Goal: Information Seeking & Learning: Compare options

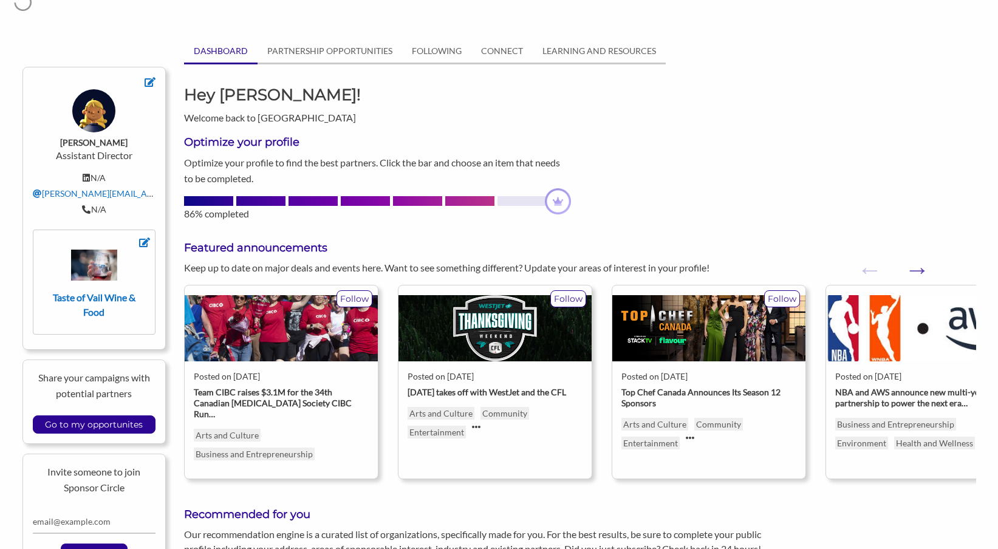
scroll to position [10, 0]
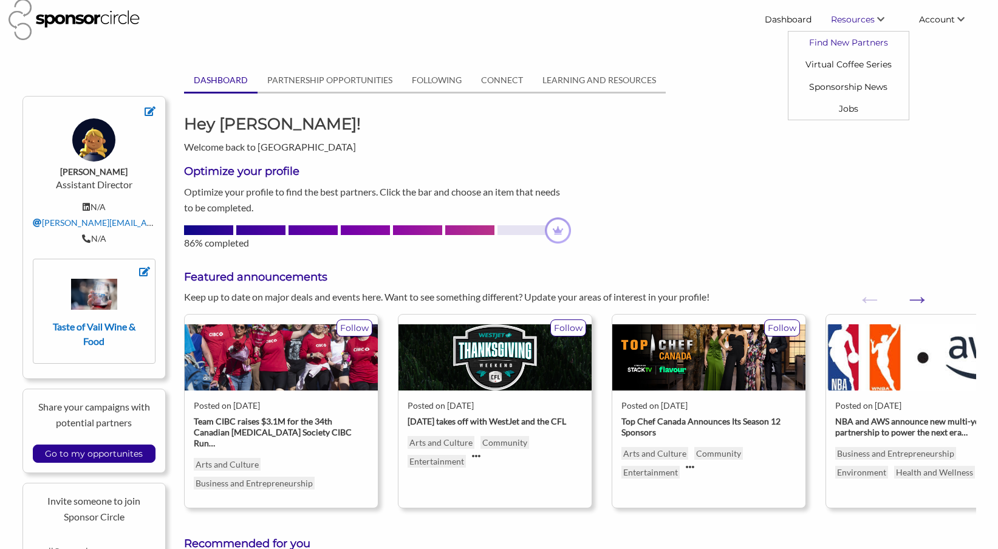
click at [839, 39] on link "Find New Partners" at bounding box center [848, 43] width 120 height 22
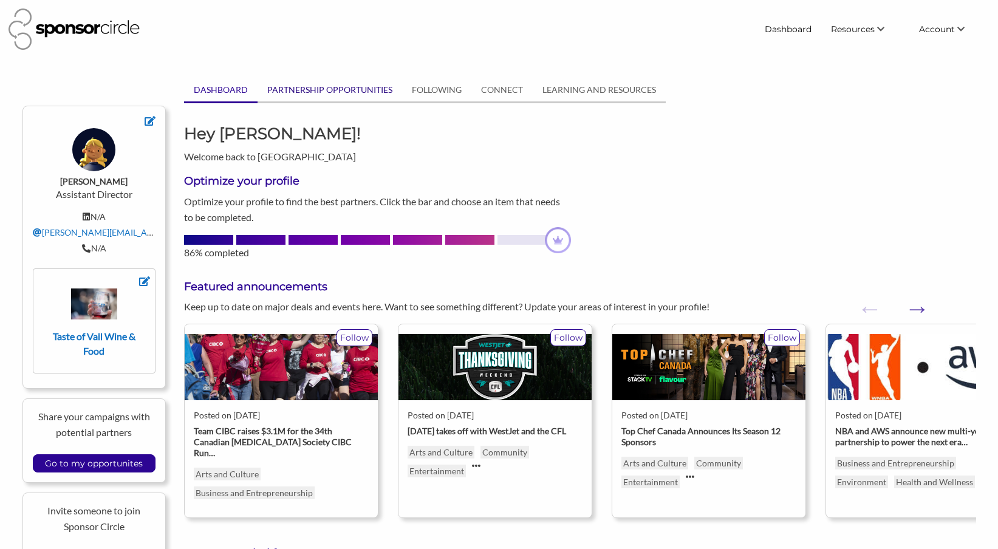
click at [302, 89] on link "PARTNERSHIP OPPORTUNITIES" at bounding box center [330, 89] width 145 height 23
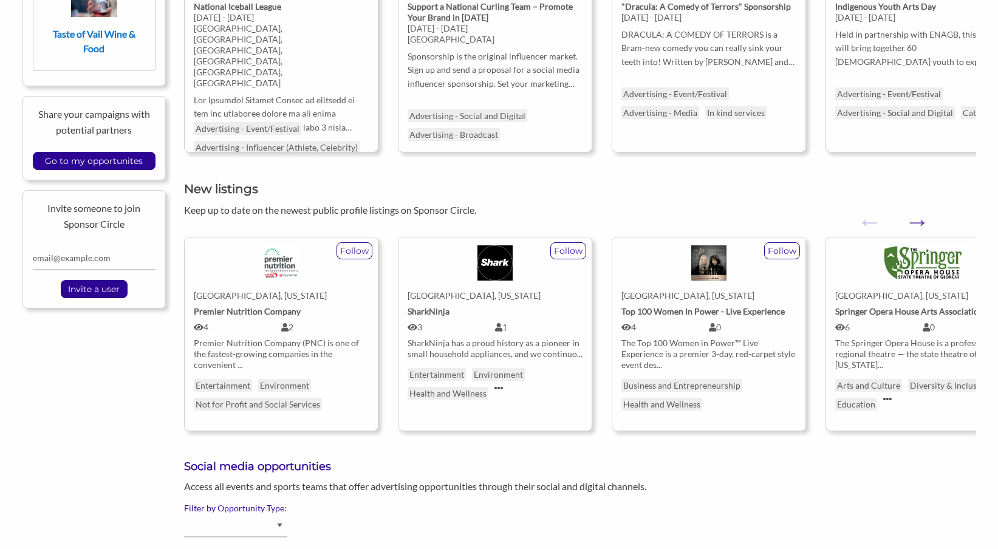
scroll to position [301, 0]
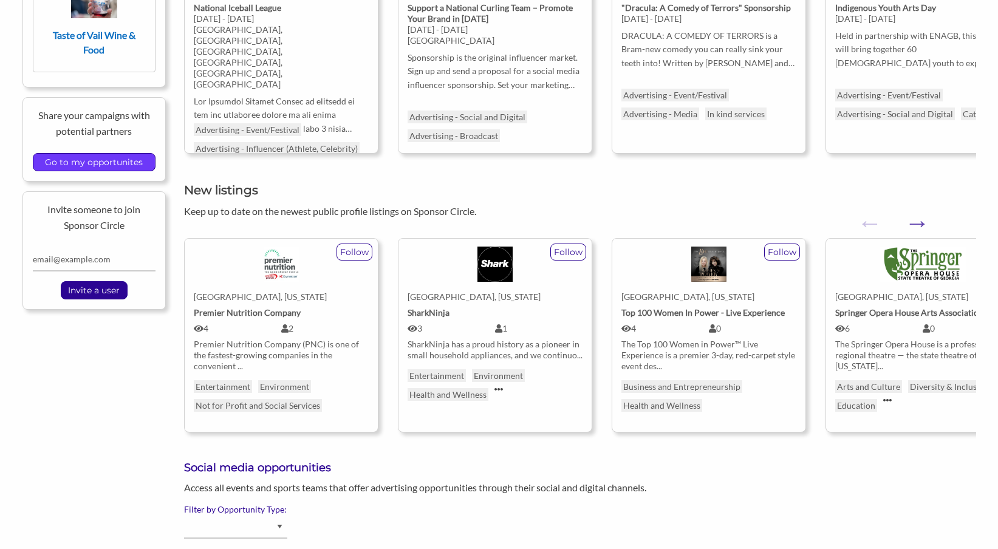
click at [72, 159] on input "Go to my opportunites" at bounding box center [94, 162] width 110 height 17
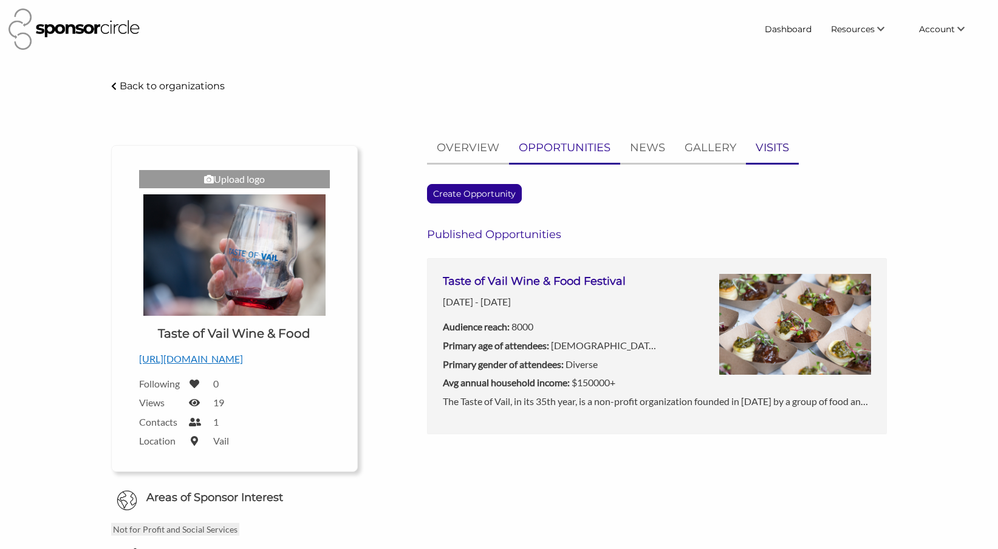
click at [764, 151] on p "VISITS" at bounding box center [772, 148] width 33 height 18
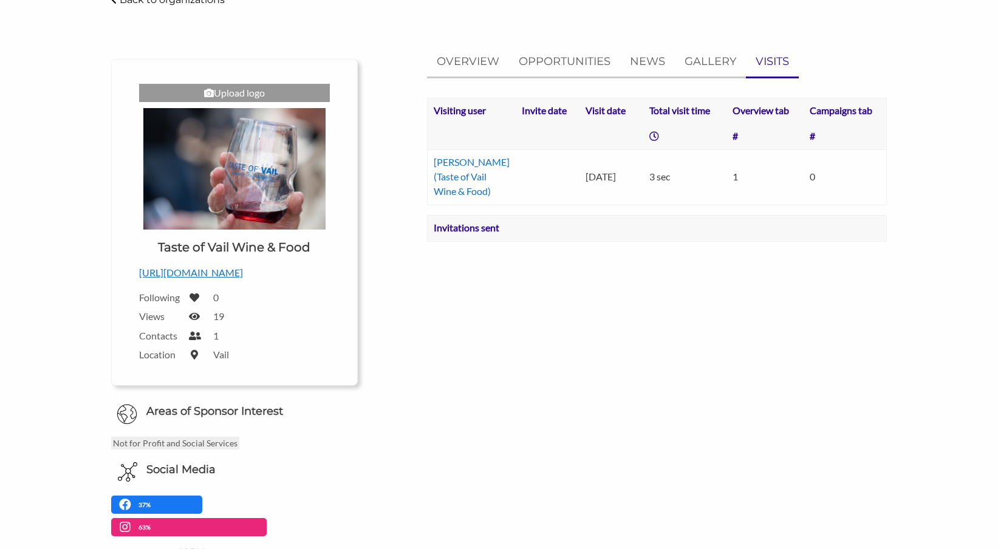
scroll to position [86, 0]
click at [197, 319] on icon at bounding box center [194, 317] width 11 height 10
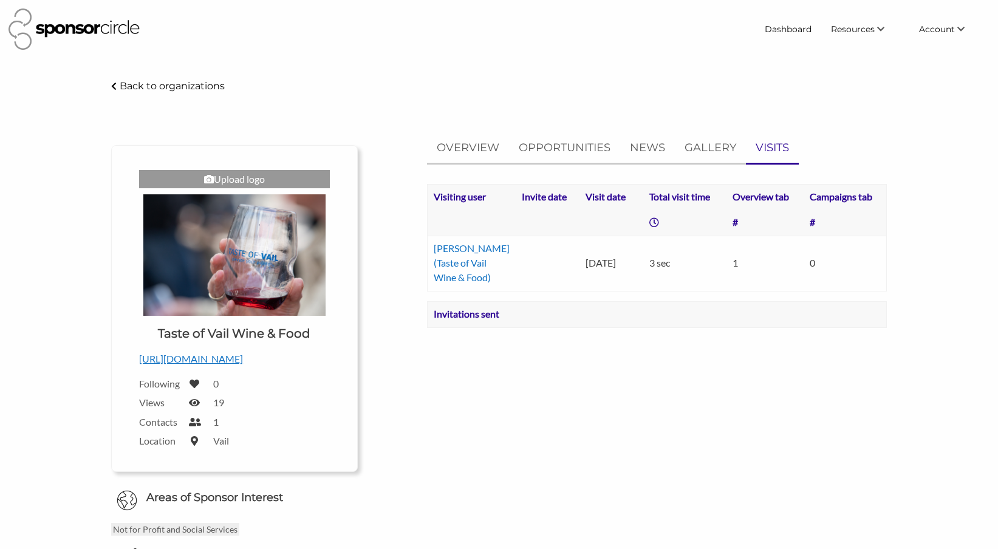
scroll to position [0, 0]
click at [856, 52] on link "Find New Partners" at bounding box center [848, 52] width 120 height 22
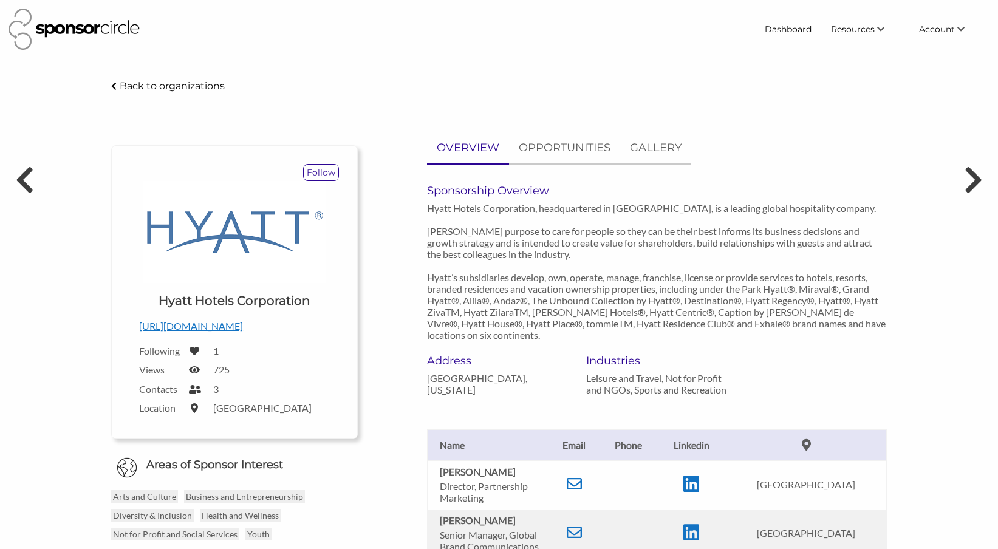
click at [328, 56] on header "Dashboard Resources Find New Partners Virtual Coffee Series Sponsorship News Jo…" at bounding box center [499, 29] width 998 height 59
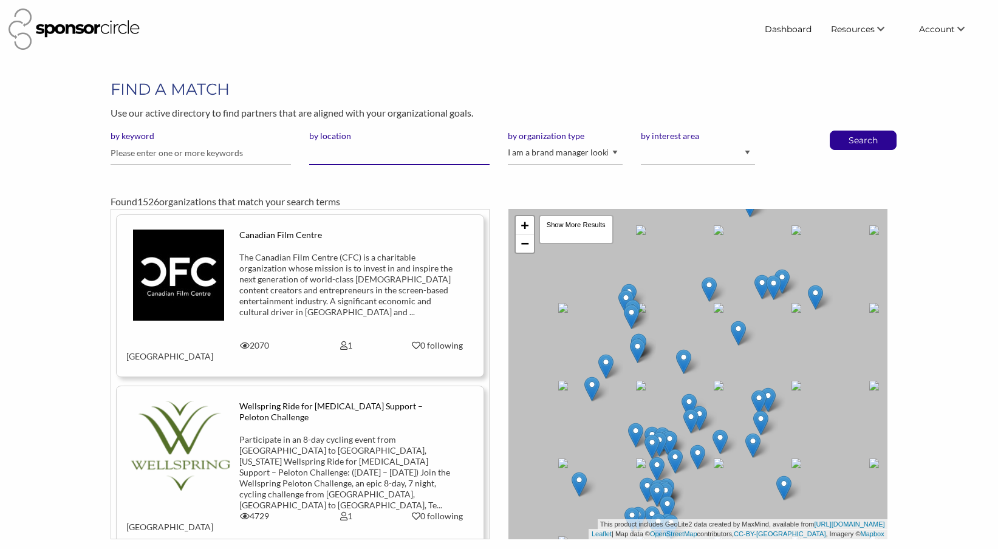
click at [443, 162] on input "by location" at bounding box center [399, 154] width 180 height 24
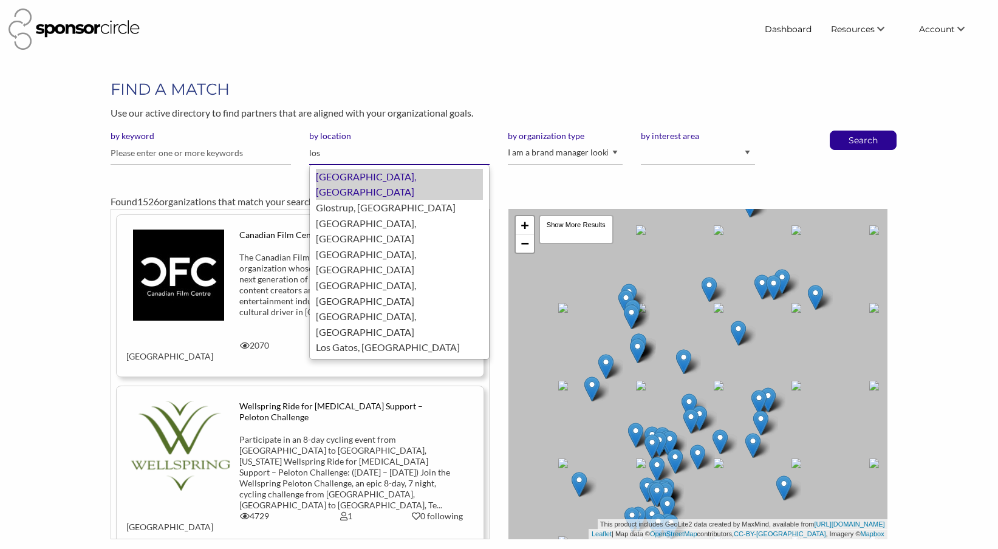
click at [437, 177] on div "Los Angeles, United States of America" at bounding box center [399, 184] width 167 height 31
type input "[GEOGRAPHIC_DATA]"
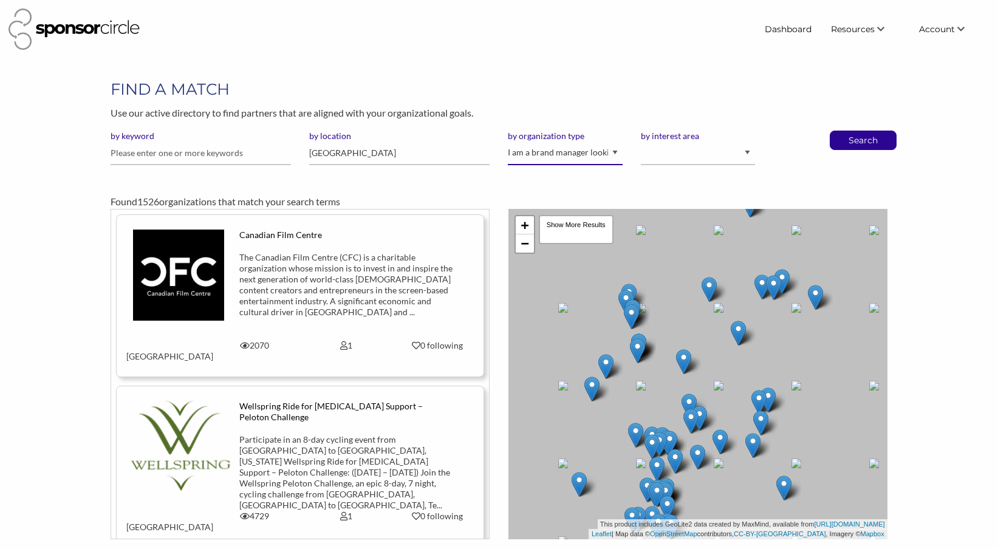
select select "Property"
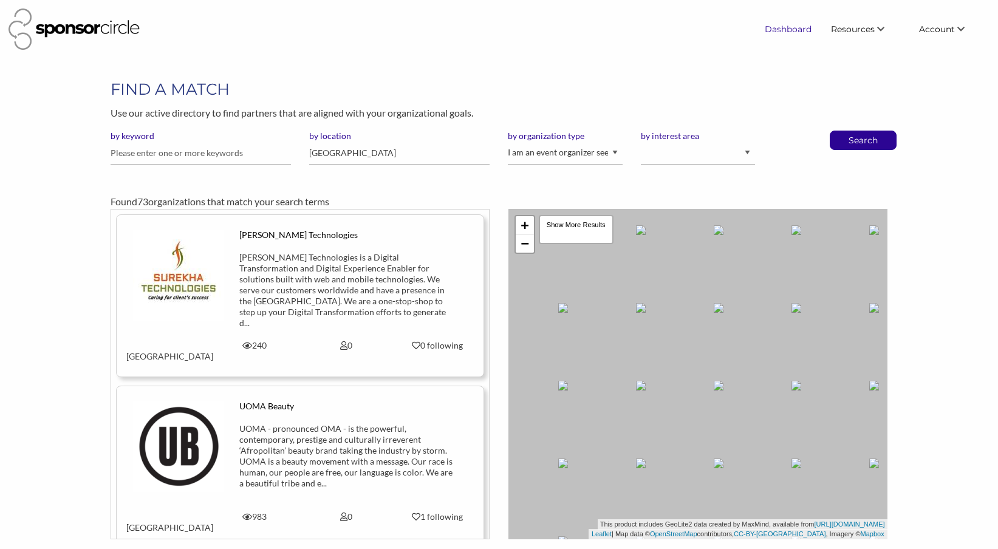
click at [788, 23] on link "Dashboard" at bounding box center [788, 29] width 66 height 22
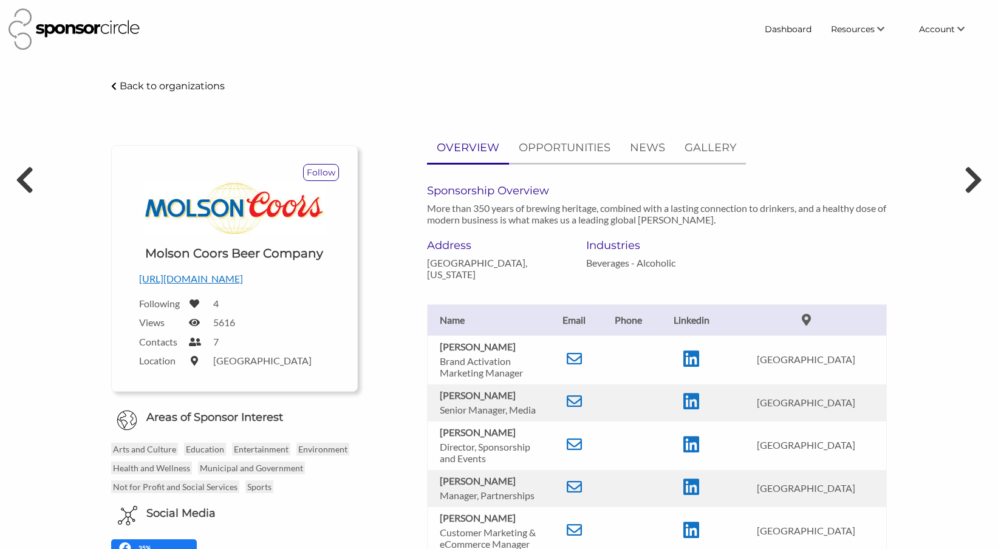
scroll to position [75, 0]
